Goal: Information Seeking & Learning: Understand process/instructions

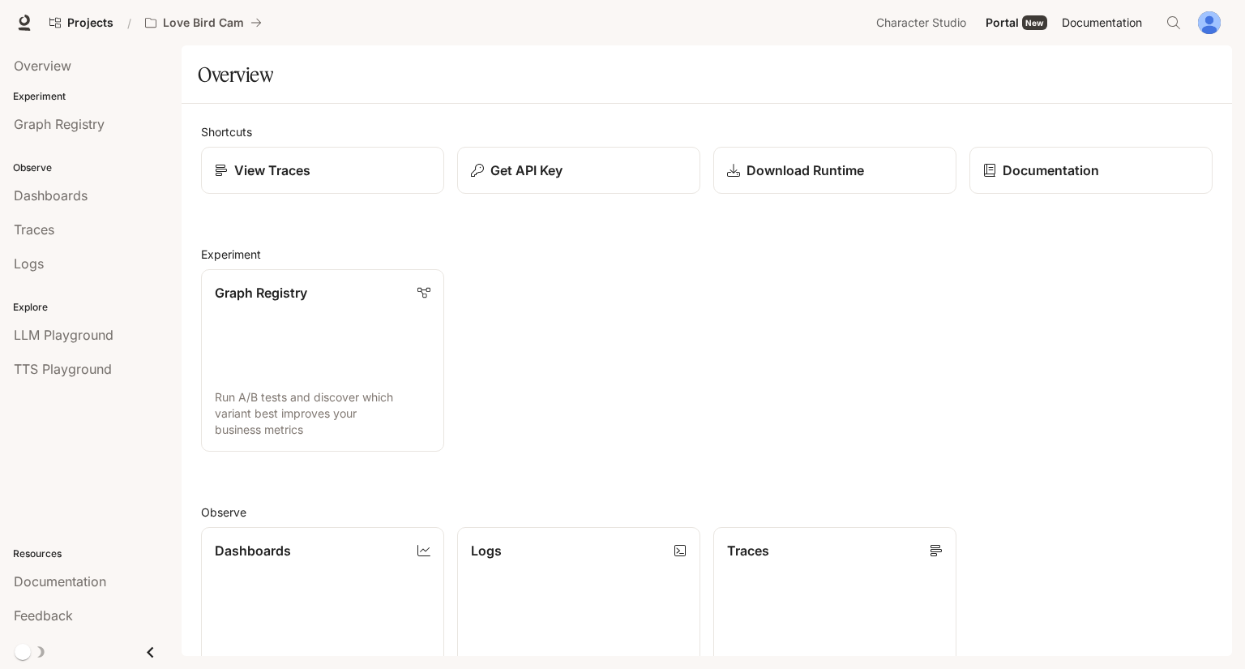
click at [1108, 29] on span "Documentation" at bounding box center [1102, 23] width 80 height 20
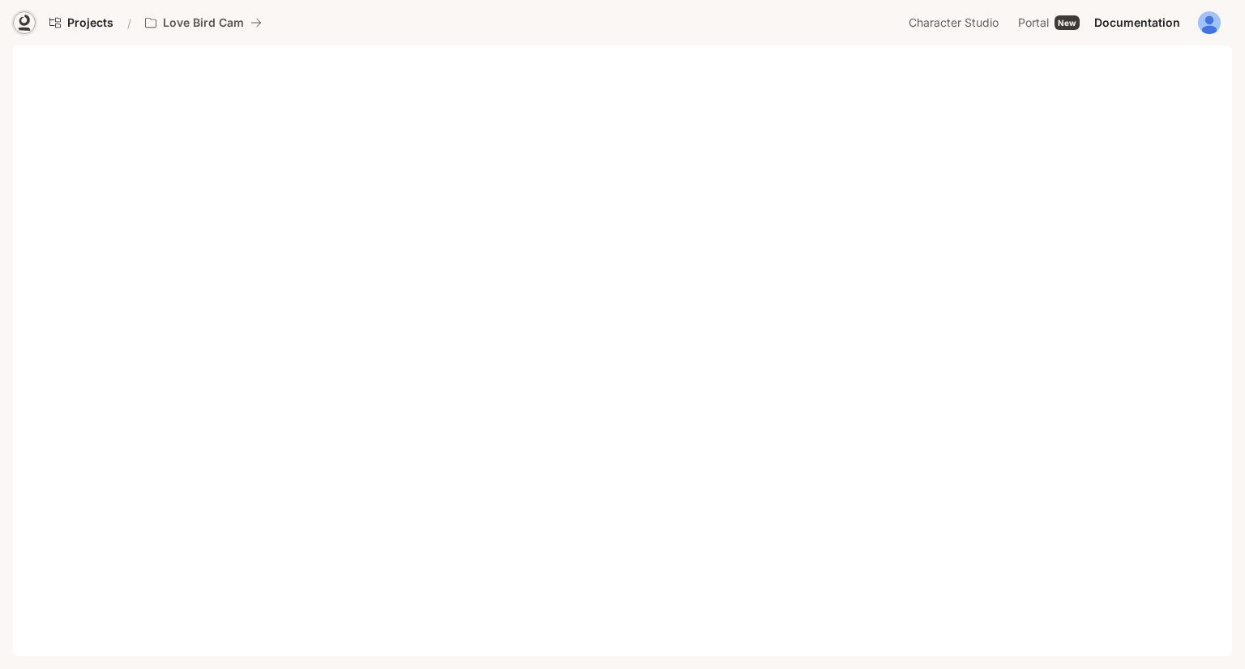
click at [26, 19] on icon at bounding box center [24, 23] width 16 height 16
